Goal: Check status: Check status

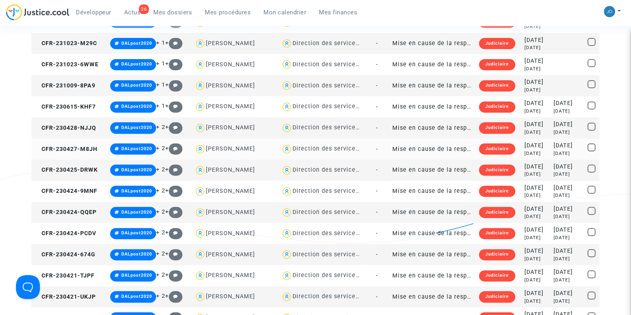
scroll to position [384, 0]
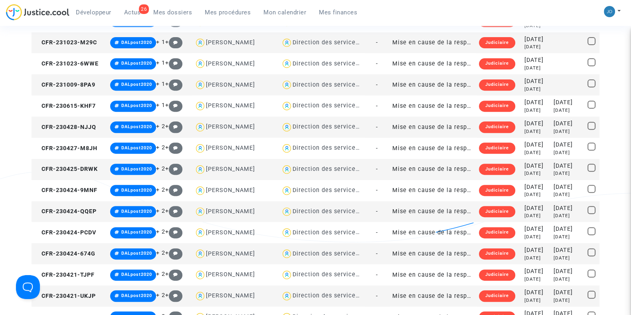
click at [553, 167] on div "2023-07-28" at bounding box center [567, 166] width 29 height 9
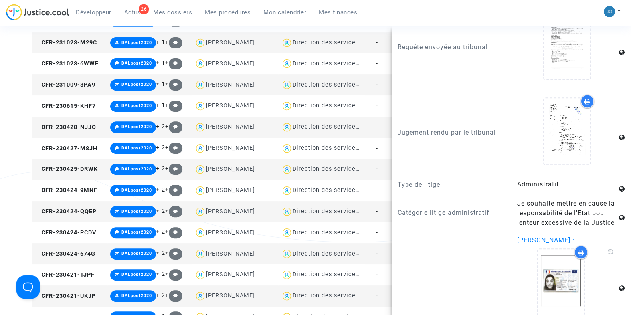
scroll to position [849, 0]
click at [14, 196] on div "#DALpost2020 Filtrer par litige Tous (294) Procédure en cours (294) Réf. Notes …" at bounding box center [315, 261] width 631 height 1160
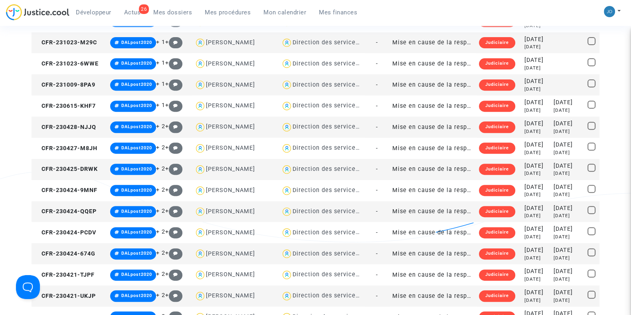
scroll to position [0, 0]
click at [553, 257] on div "2 years ago" at bounding box center [567, 257] width 29 height 7
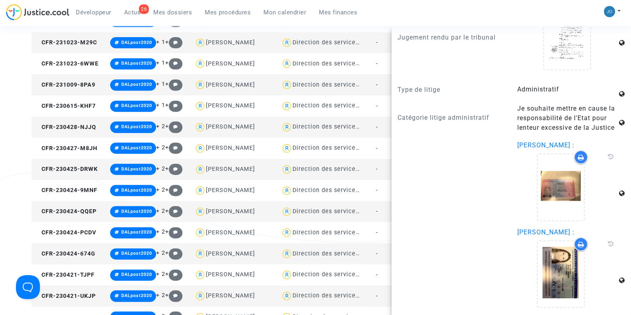
scroll to position [992, 0]
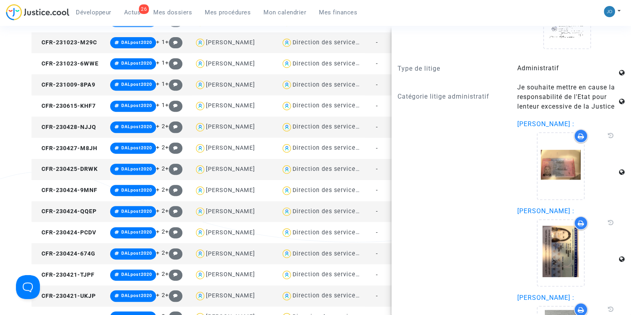
click at [0, 178] on div "#DALpost2020 Filtrer par litige Tous (294) Procédure en cours (294) Réf. Notes …" at bounding box center [315, 261] width 631 height 1160
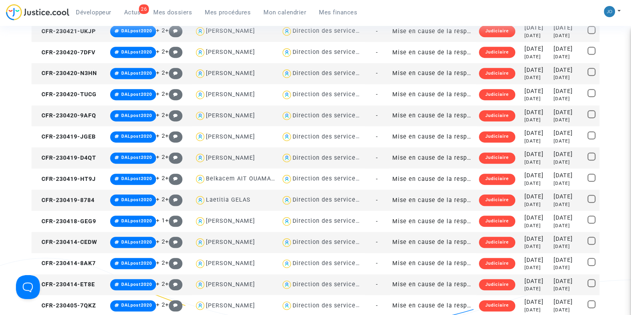
scroll to position [650, 0]
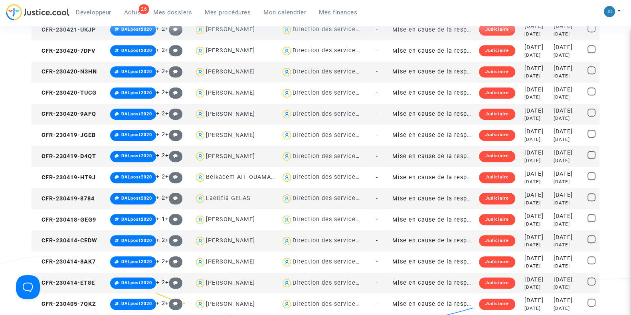
click at [553, 242] on div "2 years ago" at bounding box center [567, 244] width 29 height 7
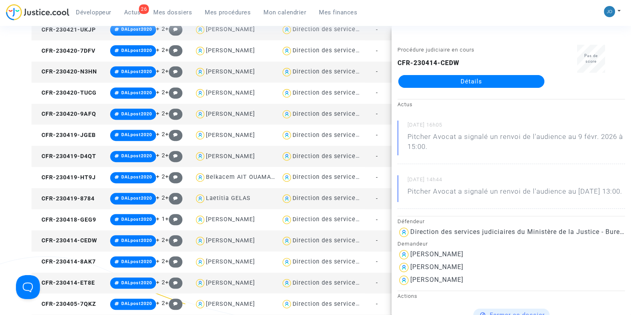
scroll to position [4, 0]
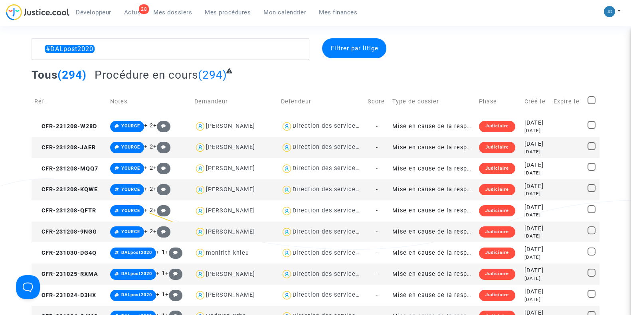
scroll to position [0, 0]
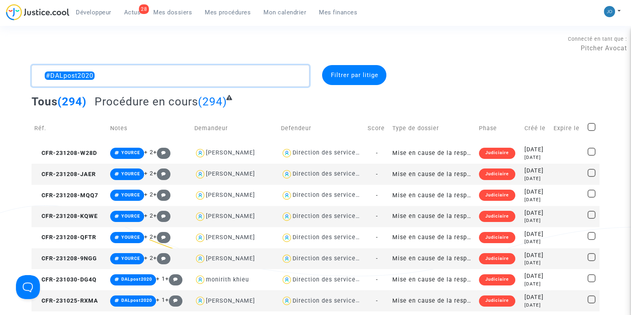
click at [210, 80] on textarea at bounding box center [171, 76] width 278 height 22
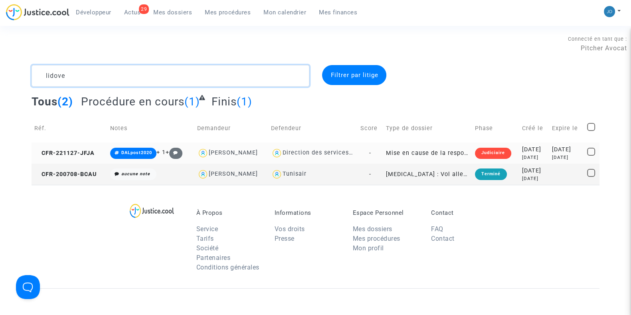
type textarea "lidove"
click at [522, 154] on div "3 years ago" at bounding box center [534, 157] width 24 height 7
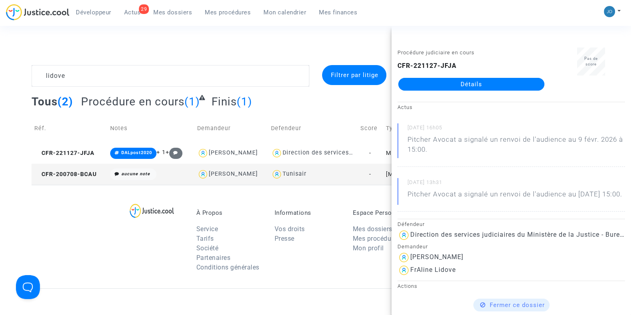
click at [467, 88] on link "Détails" at bounding box center [471, 84] width 146 height 13
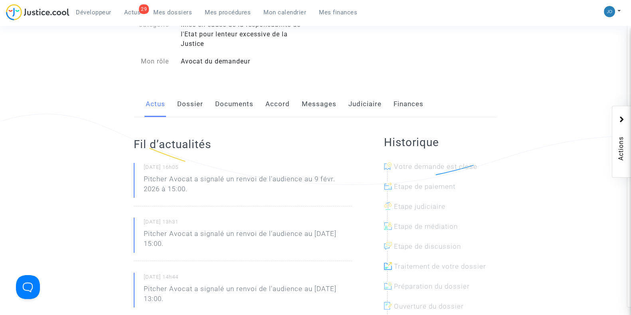
scroll to position [92, 0]
click at [195, 108] on link "Dossier" at bounding box center [190, 103] width 26 height 26
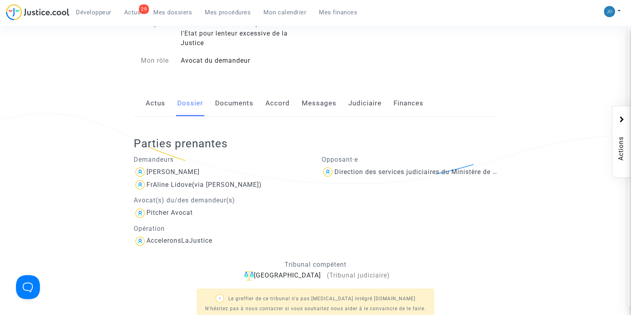
click at [234, 108] on link "Documents" at bounding box center [234, 103] width 38 height 26
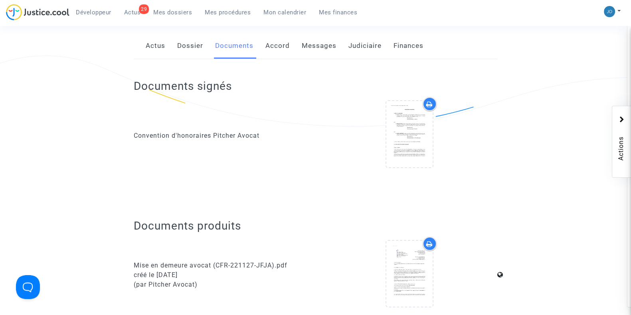
scroll to position [149, 0]
click at [193, 41] on link "Dossier" at bounding box center [190, 46] width 26 height 26
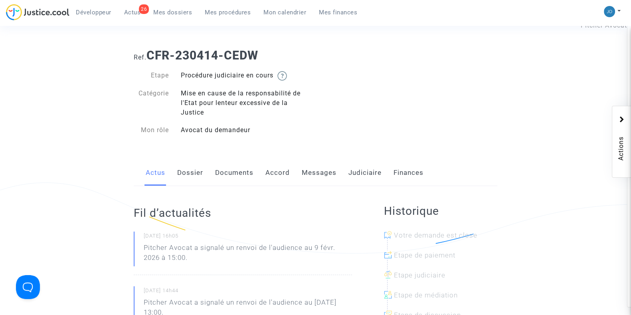
scroll to position [24, 0]
click at [243, 174] on link "Documents" at bounding box center [234, 172] width 38 height 26
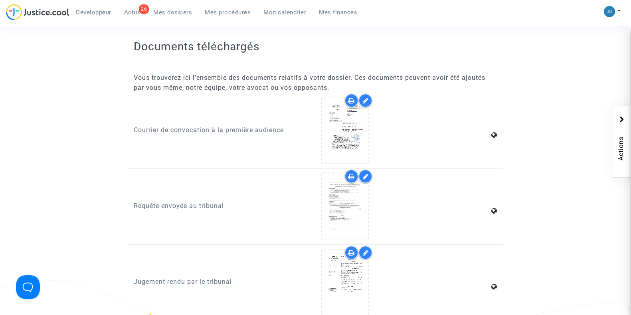
scroll to position [979, 0]
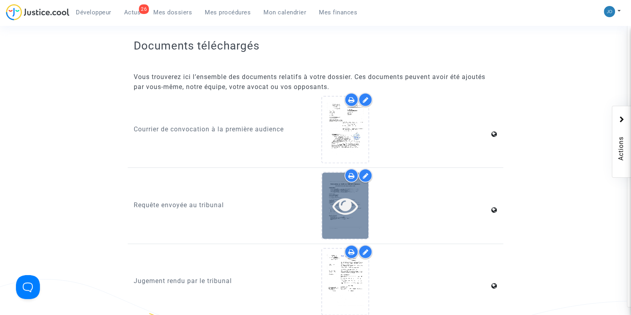
click at [351, 197] on icon at bounding box center [345, 206] width 26 height 26
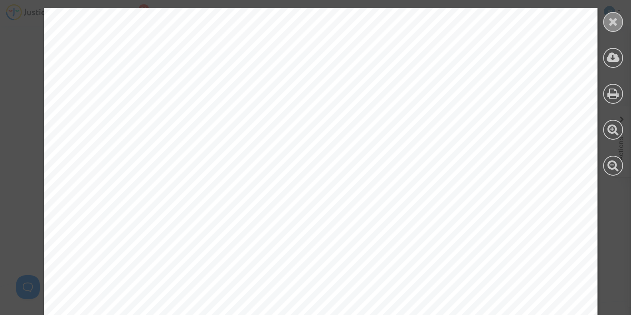
click at [613, 24] on icon at bounding box center [613, 22] width 10 height 12
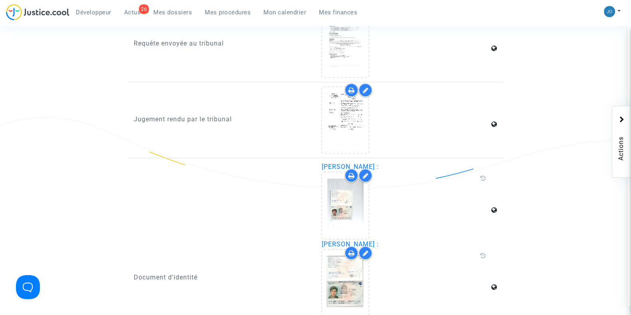
scroll to position [1146, 0]
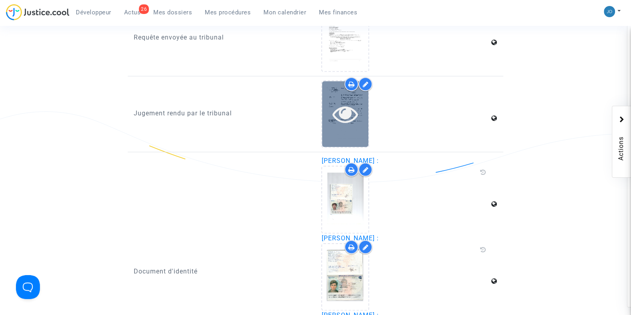
click at [342, 113] on icon at bounding box center [345, 114] width 26 height 26
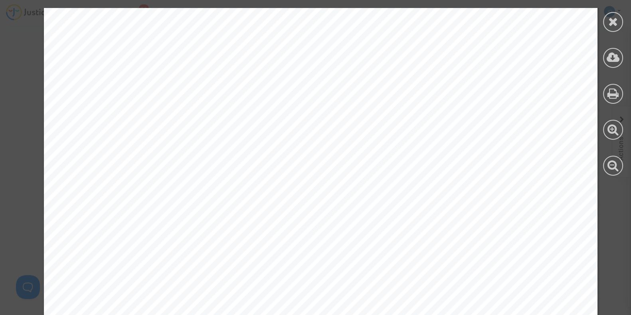
scroll to position [0, 0]
click at [613, 20] on icon at bounding box center [613, 22] width 10 height 12
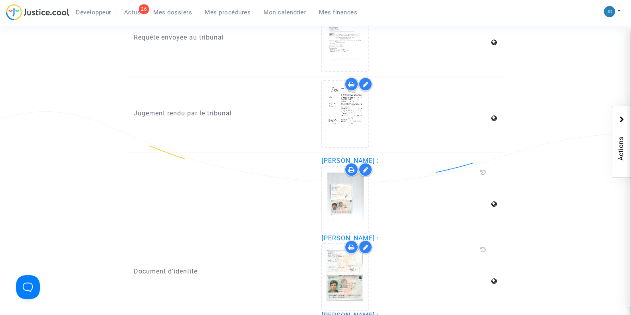
click at [199, 177] on div "Document d'identité" at bounding box center [222, 271] width 188 height 231
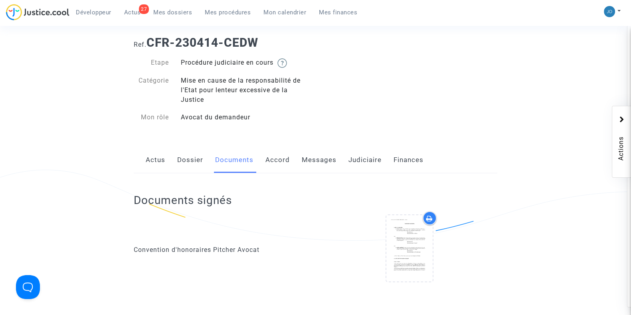
scroll to position [32, 0]
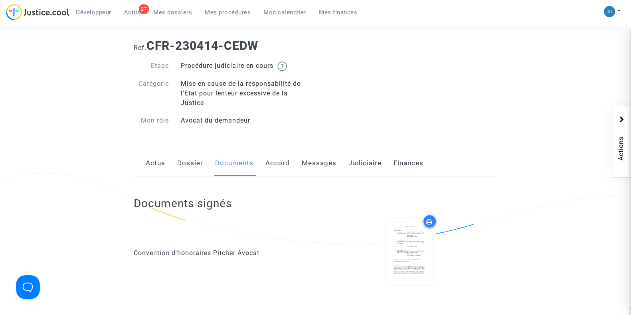
click at [191, 165] on link "Dossier" at bounding box center [190, 163] width 26 height 26
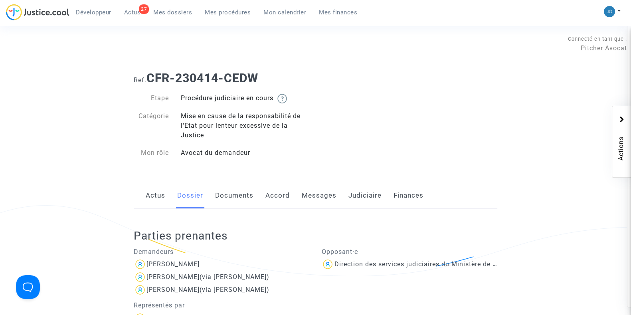
click at [239, 196] on link "Documents" at bounding box center [234, 195] width 38 height 26
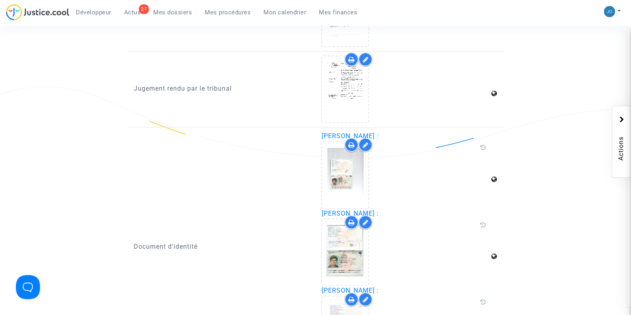
scroll to position [1171, 0]
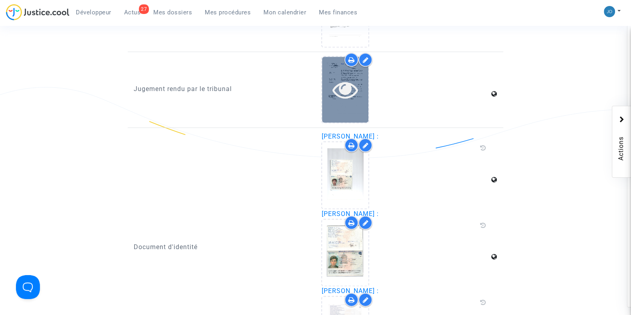
click at [329, 95] on div at bounding box center [345, 90] width 46 height 26
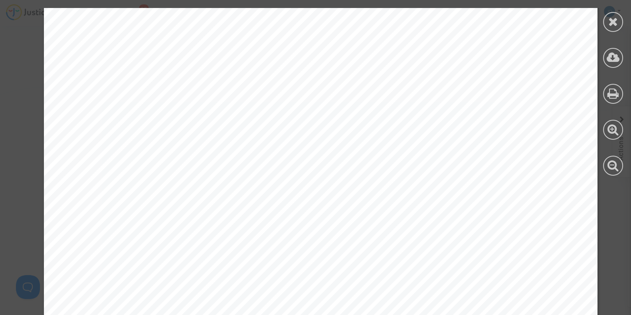
scroll to position [0, 0]
click at [615, 24] on icon at bounding box center [613, 22] width 10 height 12
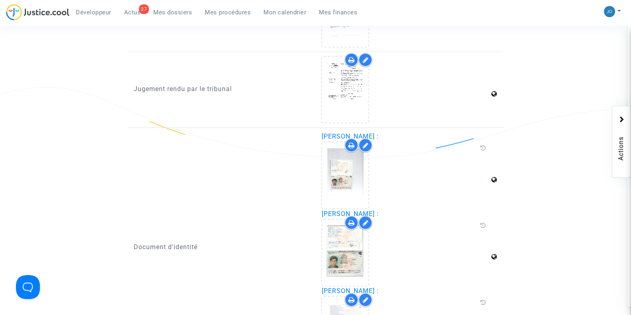
click at [227, 206] on div "Document d'identité" at bounding box center [222, 247] width 188 height 231
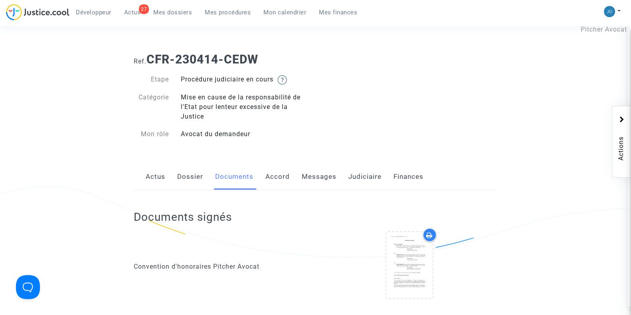
scroll to position [14, 0]
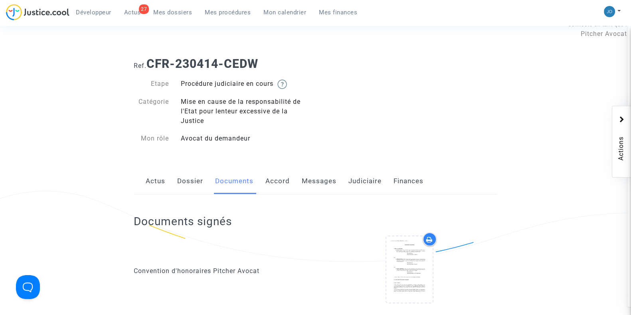
click at [358, 188] on link "Judiciaire" at bounding box center [364, 181] width 33 height 26
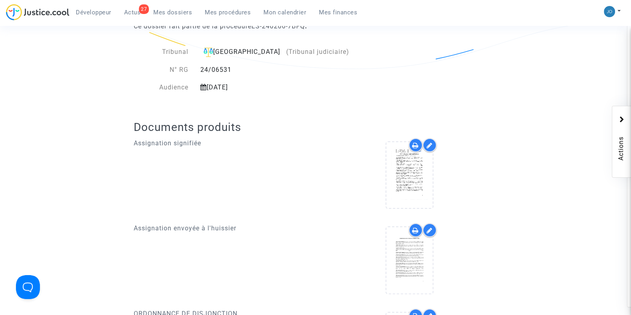
scroll to position [206, 0]
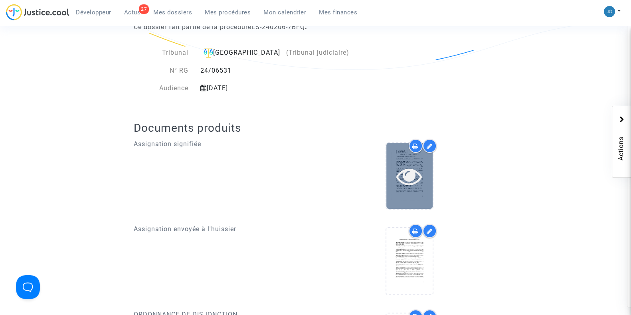
click at [413, 177] on icon at bounding box center [409, 176] width 26 height 26
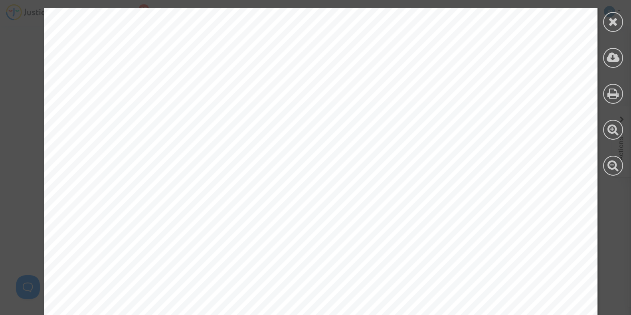
scroll to position [0, 0]
click at [610, 27] on icon at bounding box center [613, 22] width 10 height 12
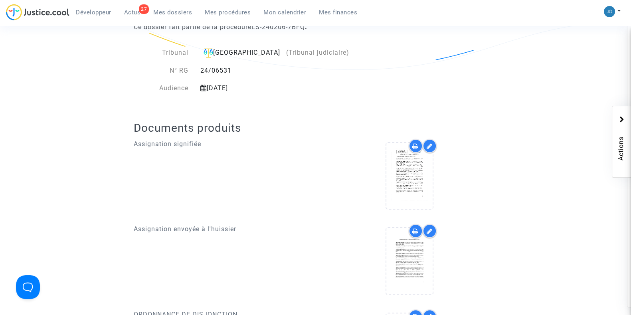
click at [191, 204] on div "Assignation signifiée" at bounding box center [222, 177] width 188 height 77
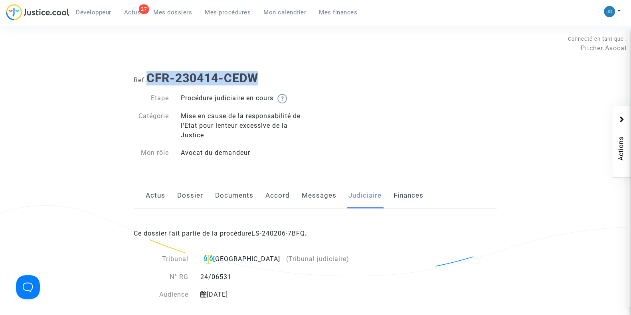
drag, startPoint x: 270, startPoint y: 77, endPoint x: 148, endPoint y: 82, distance: 122.9
click at [148, 82] on h1 "Ref. CFR-230414-CEDW" at bounding box center [315, 78] width 363 height 14
copy b "CFR-230414-CEDW"
click at [440, 122] on div "Ref. CFR-230414-CEDW Etape Procédure judiciaire en cours Catégorie Mise en caus…" at bounding box center [315, 115] width 375 height 101
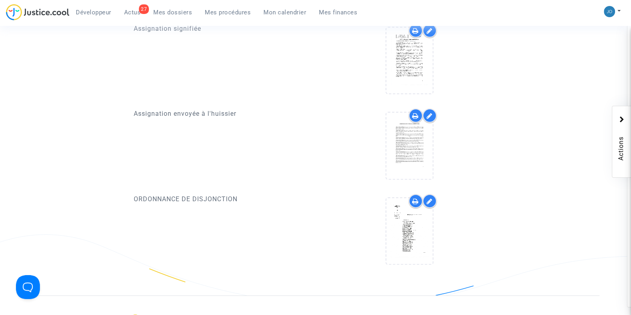
scroll to position [298, 0]
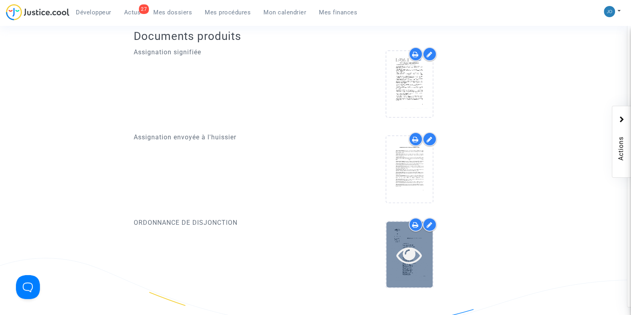
click at [417, 256] on icon at bounding box center [409, 255] width 26 height 26
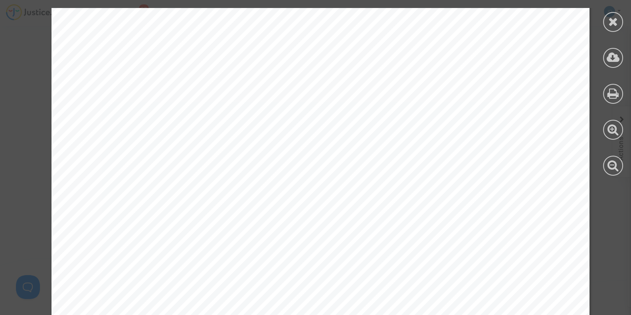
scroll to position [4290, 0]
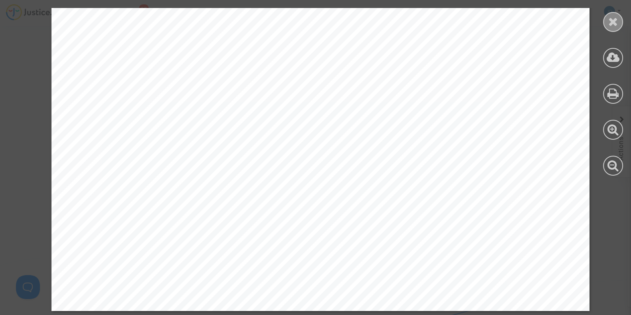
click at [608, 18] on icon at bounding box center [613, 22] width 10 height 12
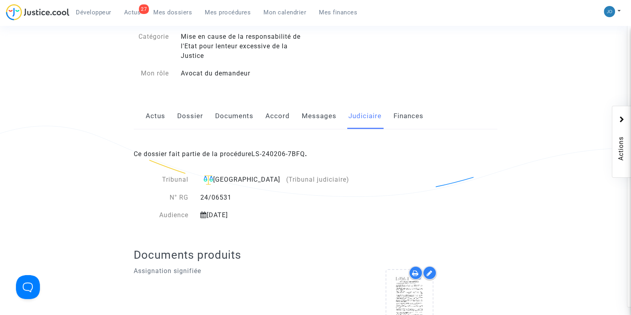
scroll to position [76, 0]
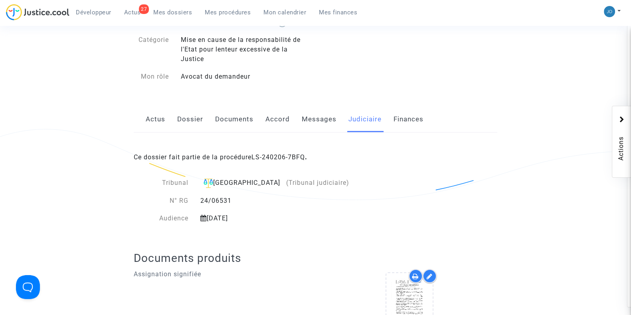
click at [201, 120] on link "Dossier" at bounding box center [190, 119] width 26 height 26
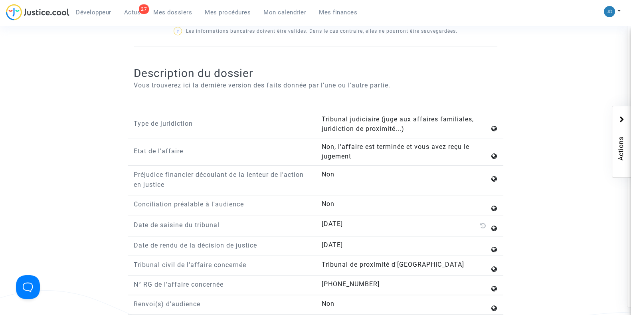
scroll to position [972, 0]
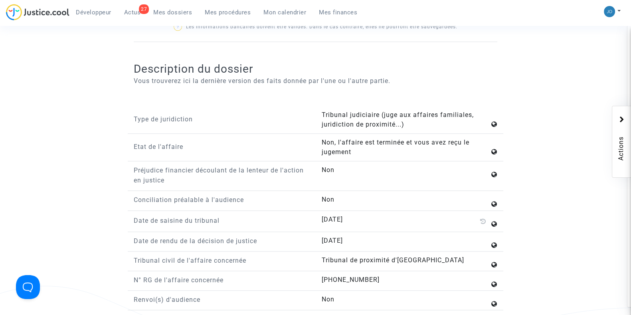
drag, startPoint x: 364, startPoint y: 213, endPoint x: 319, endPoint y: 217, distance: 45.2
click at [319, 217] on div "[DATE]" at bounding box center [409, 221] width 188 height 13
copy span "[DATE]"
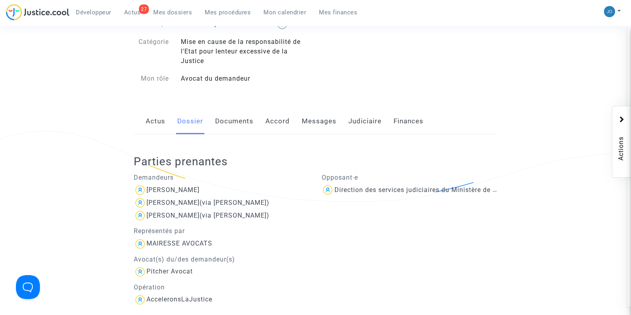
scroll to position [74, 0]
click at [246, 129] on link "Documents" at bounding box center [234, 121] width 38 height 26
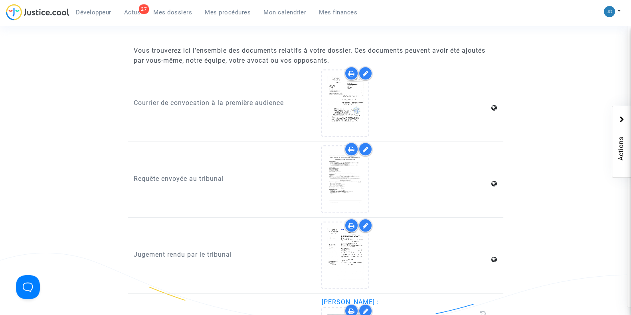
scroll to position [1004, 0]
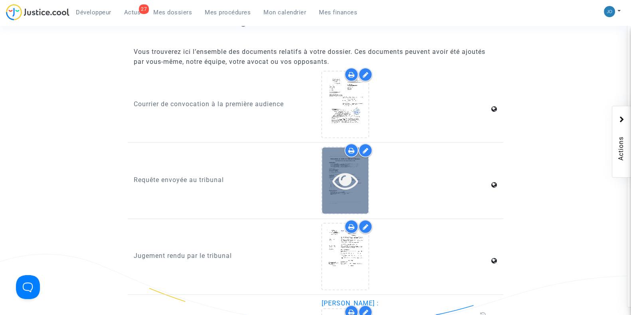
click at [337, 190] on div at bounding box center [345, 180] width 46 height 66
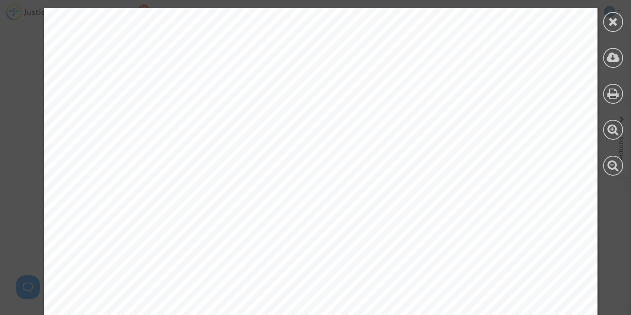
scroll to position [320, 0]
click at [615, 25] on icon at bounding box center [613, 22] width 10 height 12
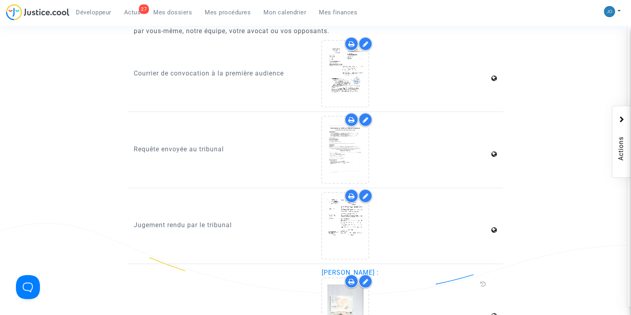
scroll to position [1035, 0]
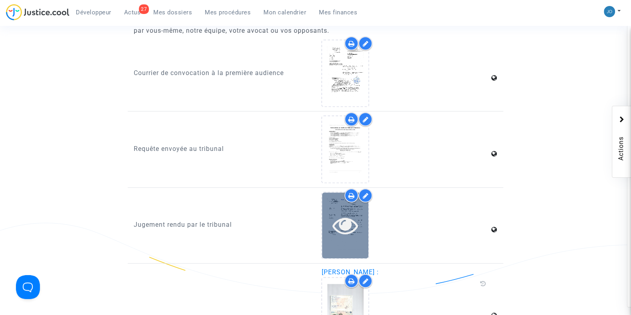
click at [354, 224] on icon at bounding box center [345, 225] width 26 height 26
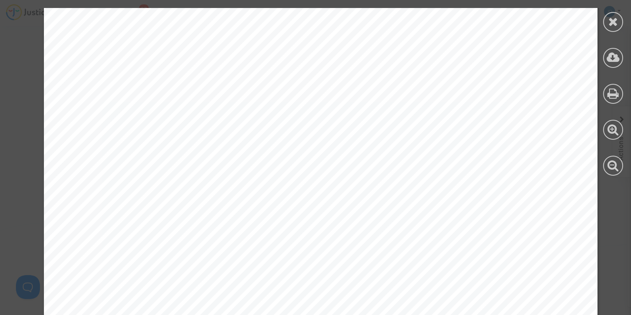
scroll to position [281, 0]
click at [612, 26] on icon at bounding box center [613, 22] width 10 height 12
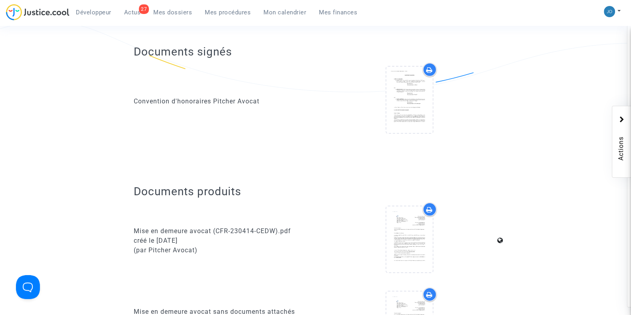
scroll to position [0, 0]
